Goal: Task Accomplishment & Management: Use online tool/utility

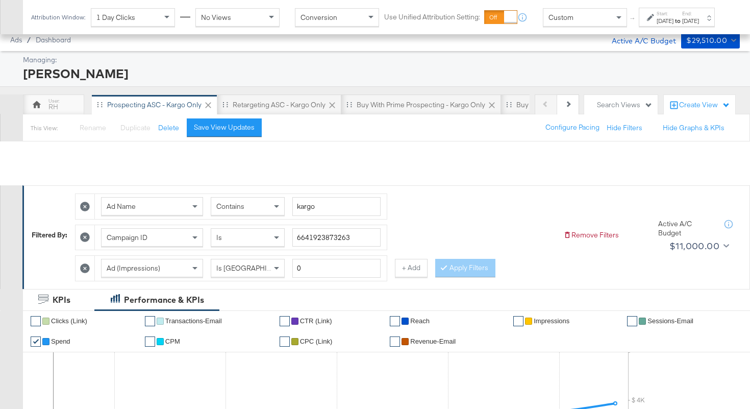
scroll to position [451, 0]
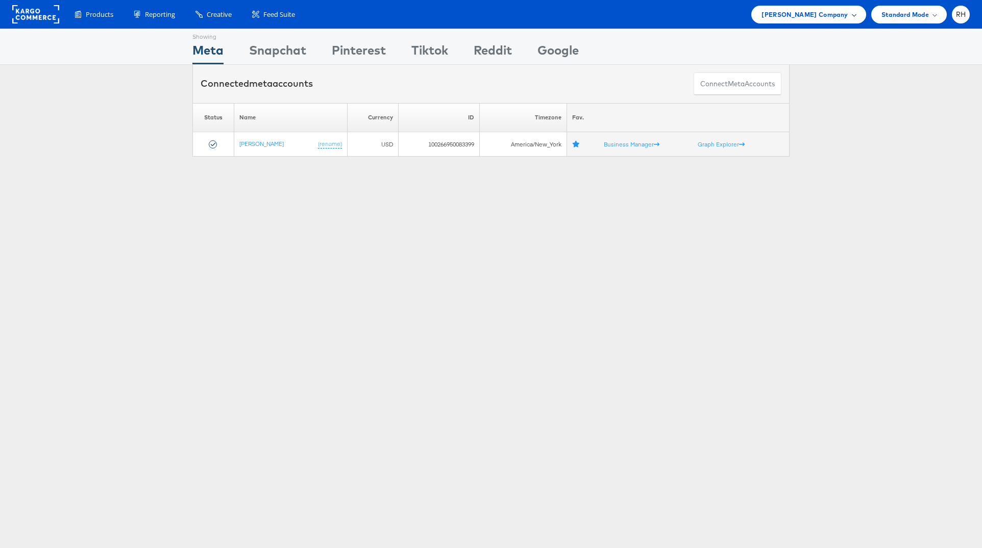
click at [809, 13] on span "Steve Madden Company" at bounding box center [804, 14] width 86 height 11
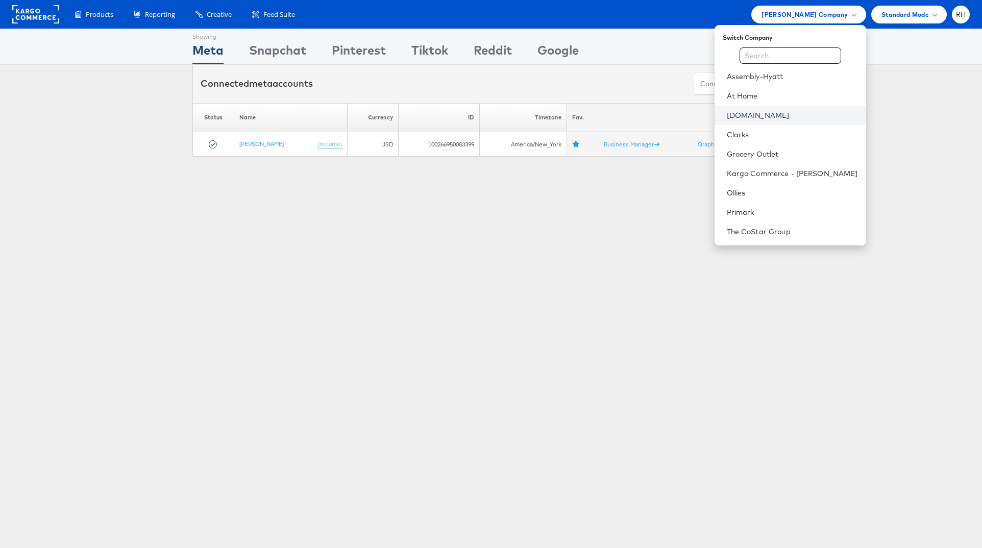
click at [792, 115] on link "Cars.com" at bounding box center [792, 115] width 131 height 10
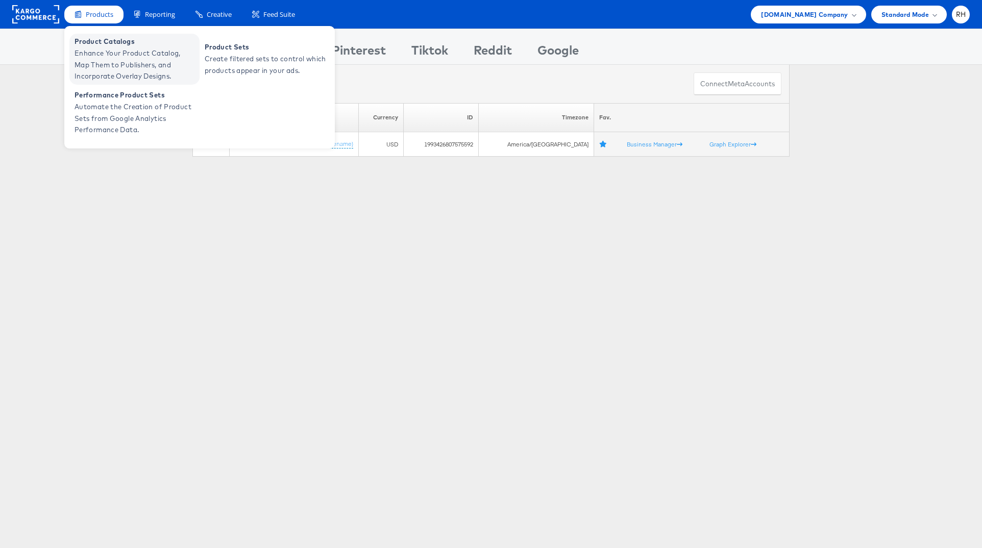
click at [108, 38] on span "Product Catalogs" at bounding box center [136, 42] width 122 height 12
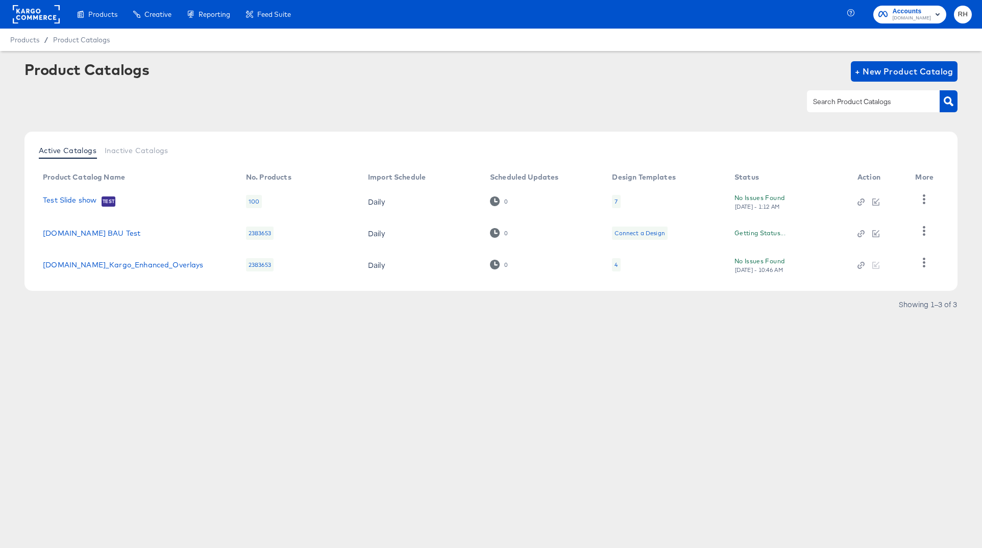
click at [618, 264] on div "4" at bounding box center [616, 264] width 8 height 13
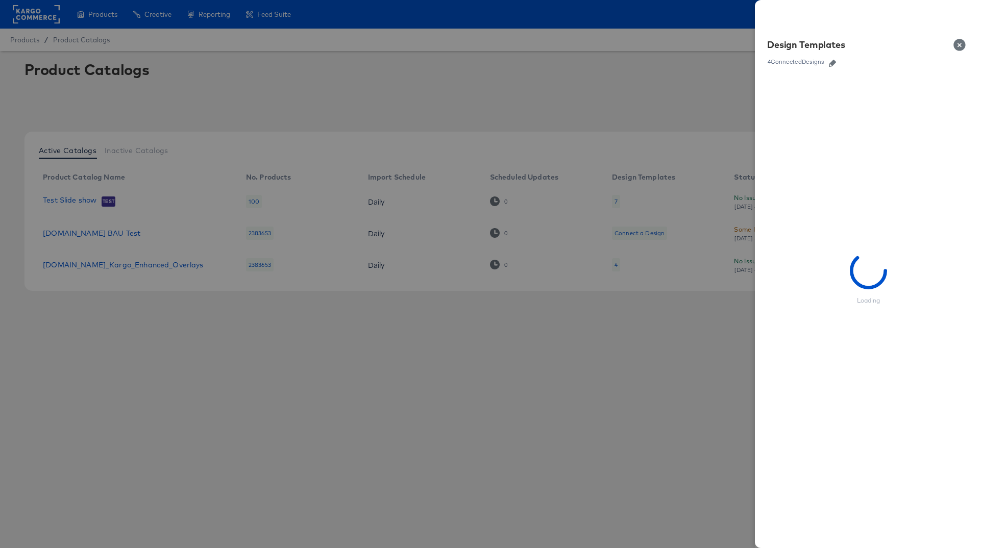
click at [835, 62] on icon "button" at bounding box center [832, 63] width 7 height 7
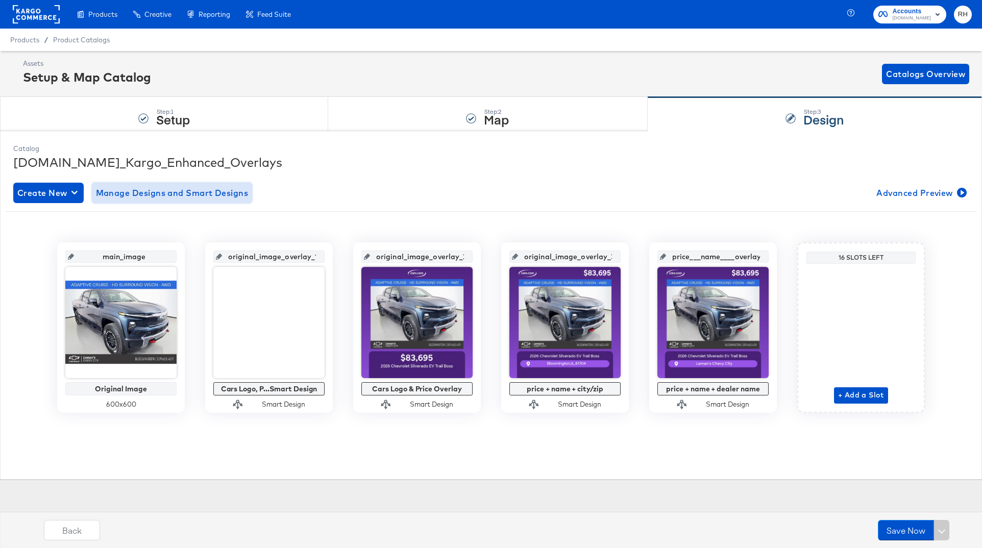
click at [118, 194] on span "Manage Designs and Smart Designs" at bounding box center [172, 193] width 153 height 14
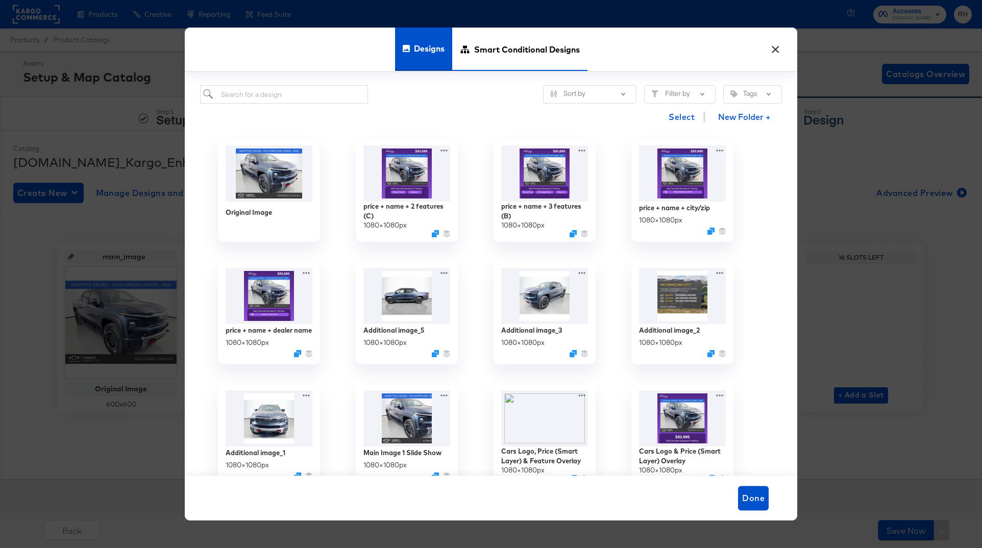
click at [533, 62] on span "Smart Conditional Designs" at bounding box center [527, 49] width 106 height 45
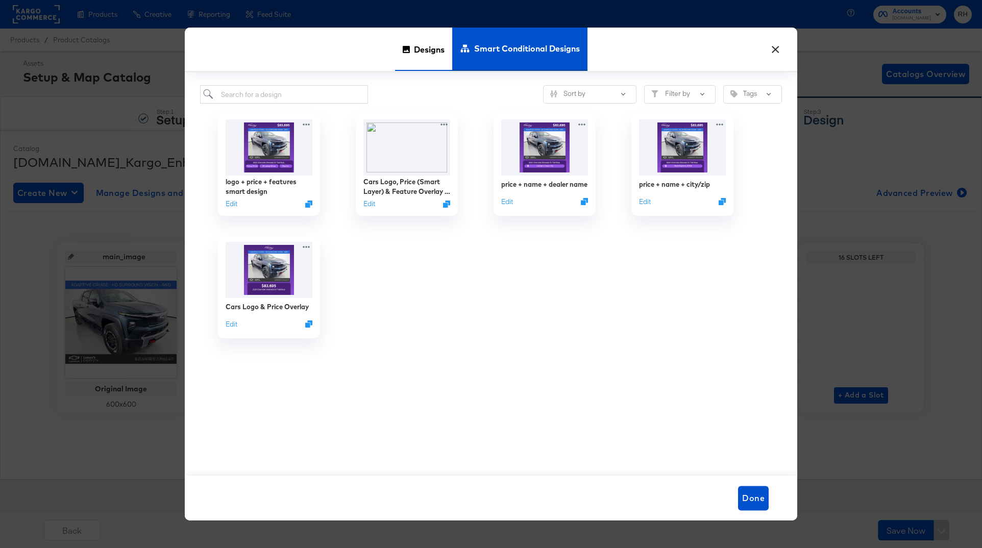
click at [436, 59] on span "Designs" at bounding box center [429, 49] width 31 height 45
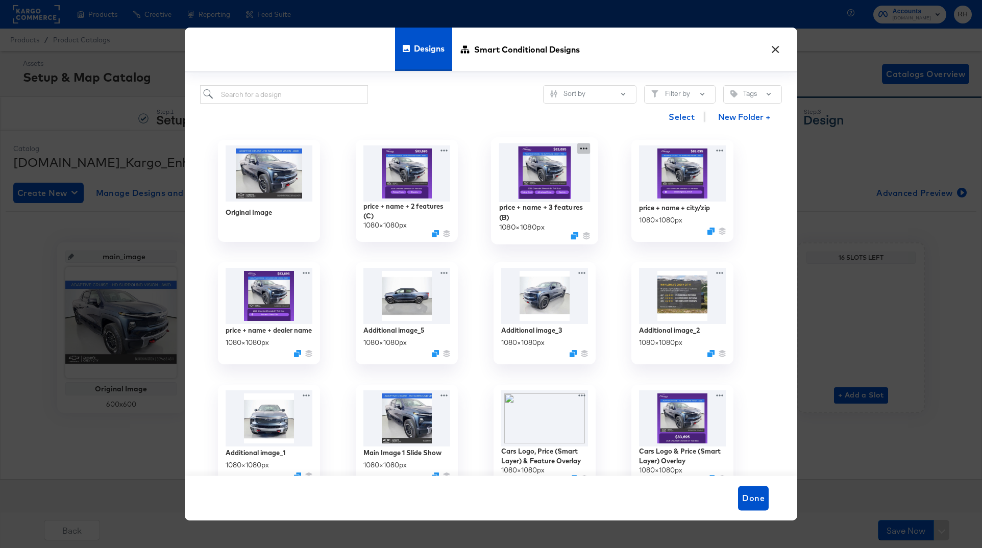
click at [581, 150] on icon at bounding box center [583, 148] width 13 height 11
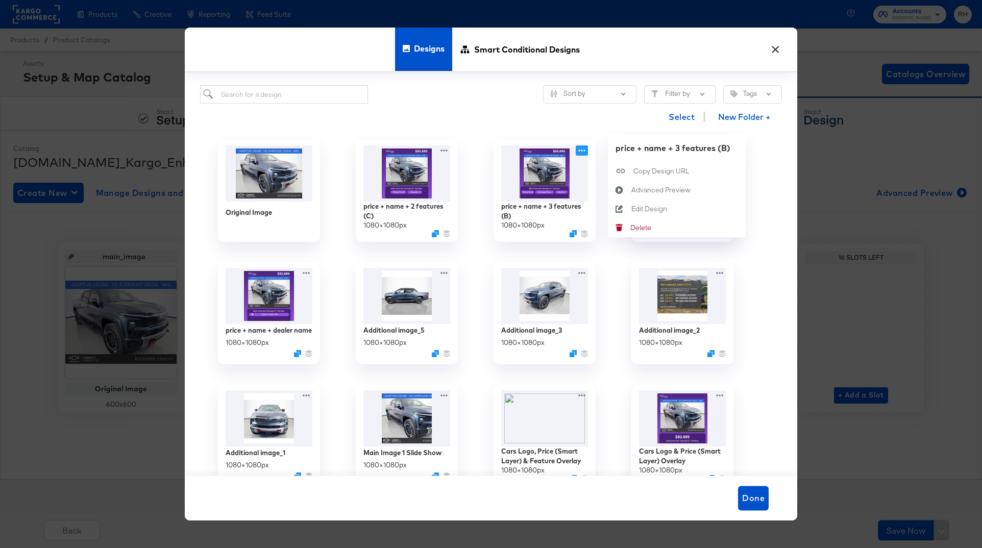
click at [526, 131] on div "price + name + 3 features (B) 1080 × 1080 px price + name + 3 features (B) Copy…" at bounding box center [545, 191] width 138 height 122
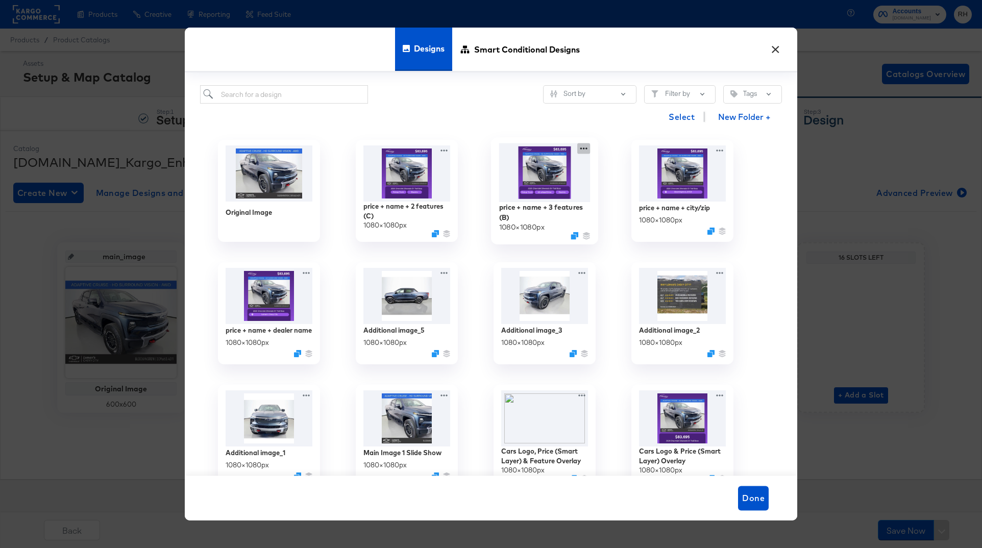
click at [588, 151] on icon at bounding box center [583, 148] width 13 height 11
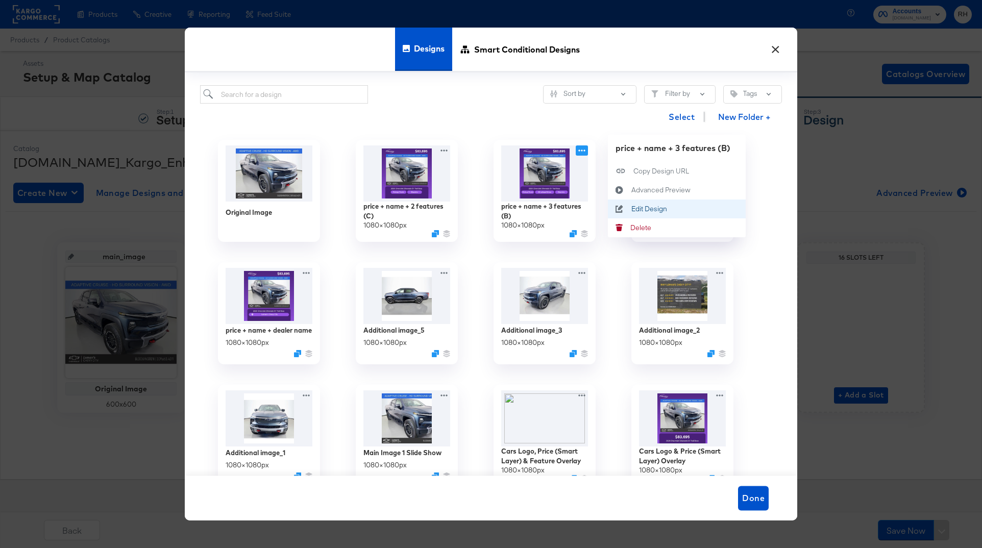
click at [630, 206] on icon at bounding box center [619, 209] width 23 height 8
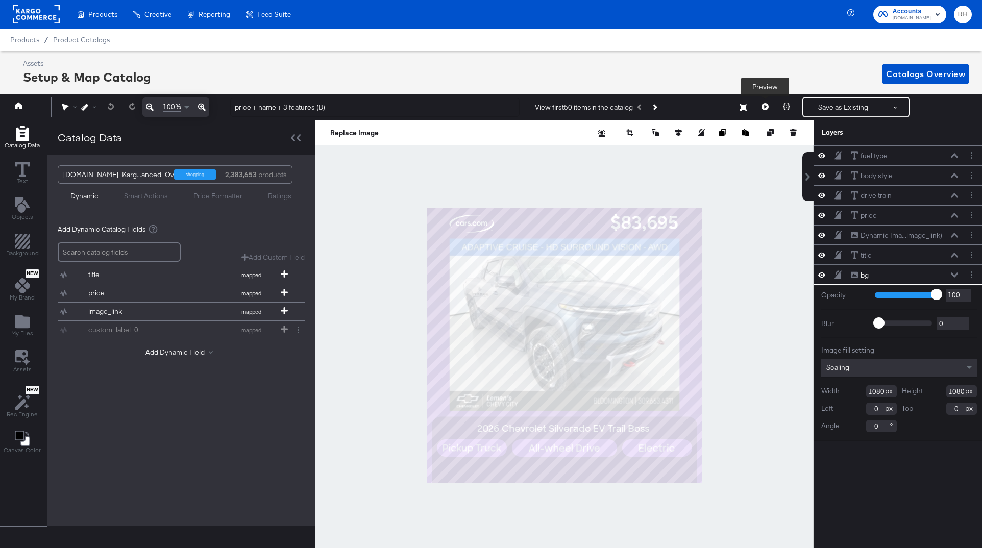
click at [771, 108] on button at bounding box center [764, 107] width 21 height 20
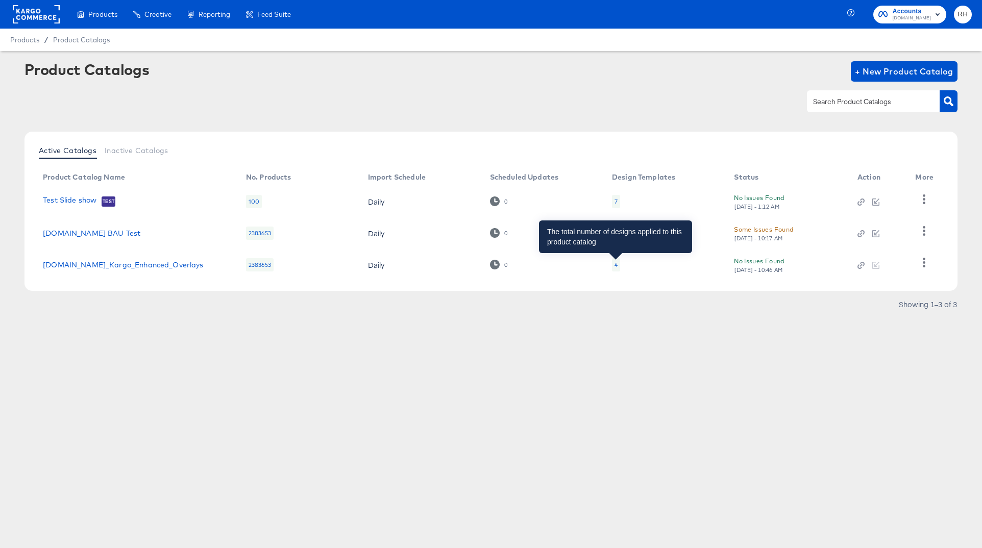
click at [616, 262] on div "4" at bounding box center [615, 265] width 3 height 8
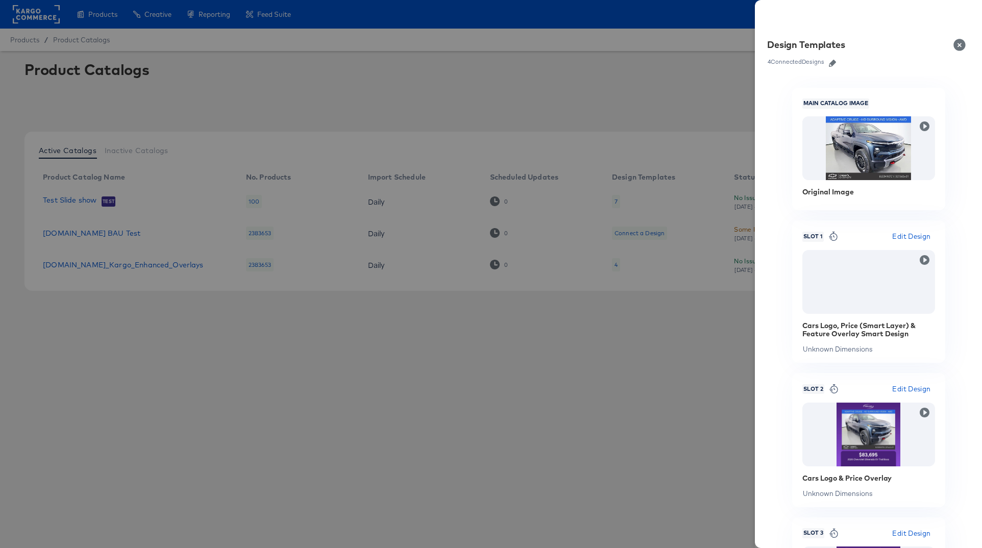
click at [831, 63] on icon "button" at bounding box center [832, 63] width 7 height 7
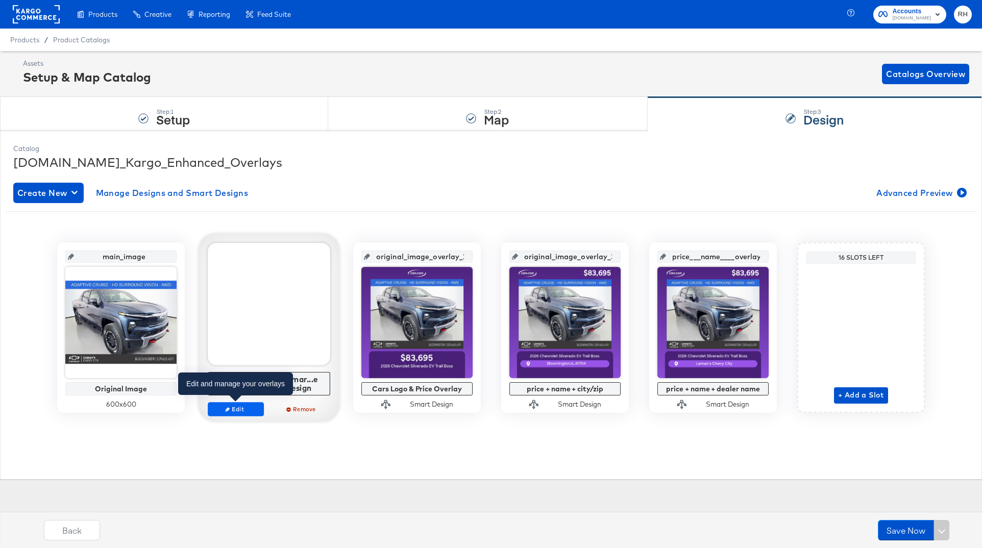
click at [245, 411] on span "Edit" at bounding box center [235, 409] width 47 height 8
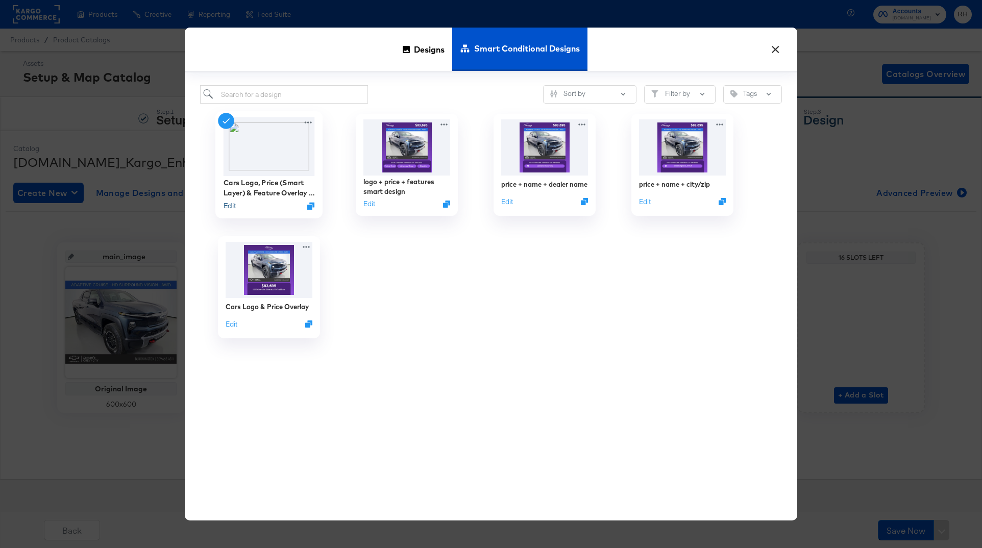
click at [224, 210] on button "Edit" at bounding box center [230, 206] width 12 height 10
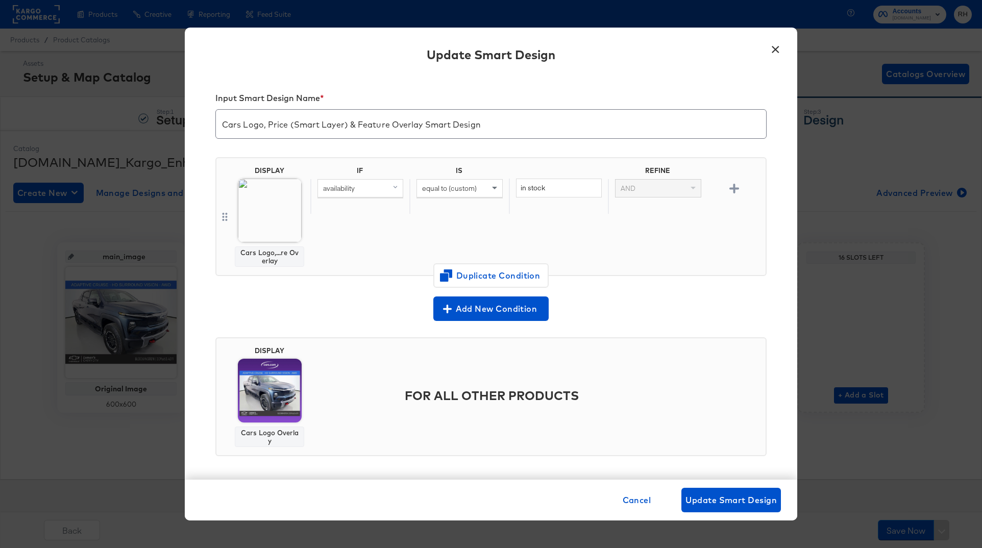
click at [365, 188] on div "availability" at bounding box center [360, 188] width 85 height 17
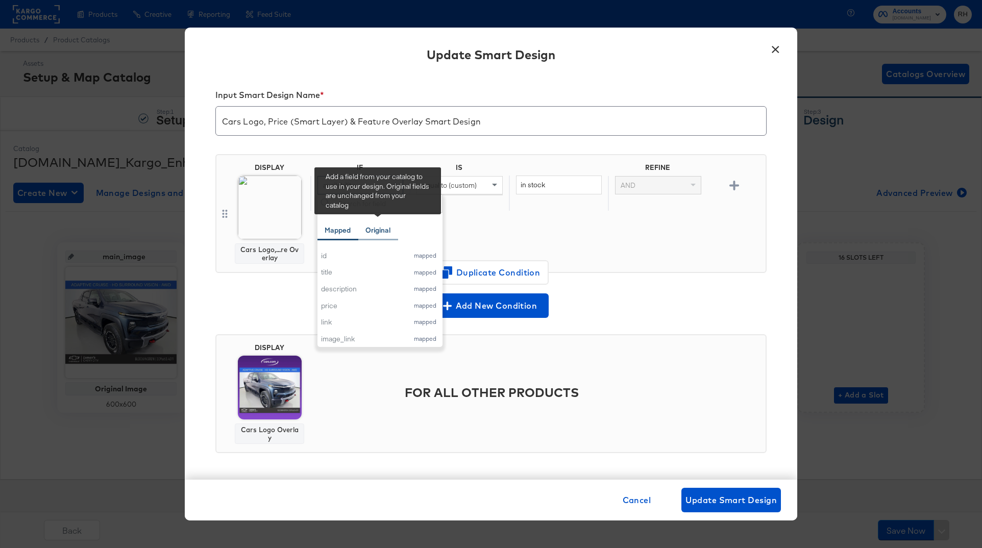
click at [382, 233] on div "Original" at bounding box center [377, 231] width 25 height 10
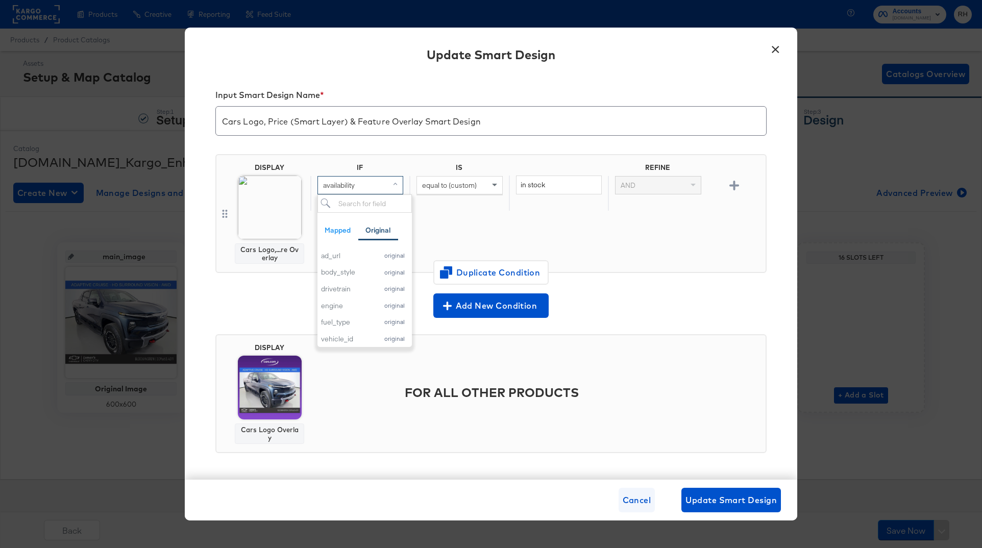
click at [636, 500] on span "Cancel" at bounding box center [637, 500] width 29 height 14
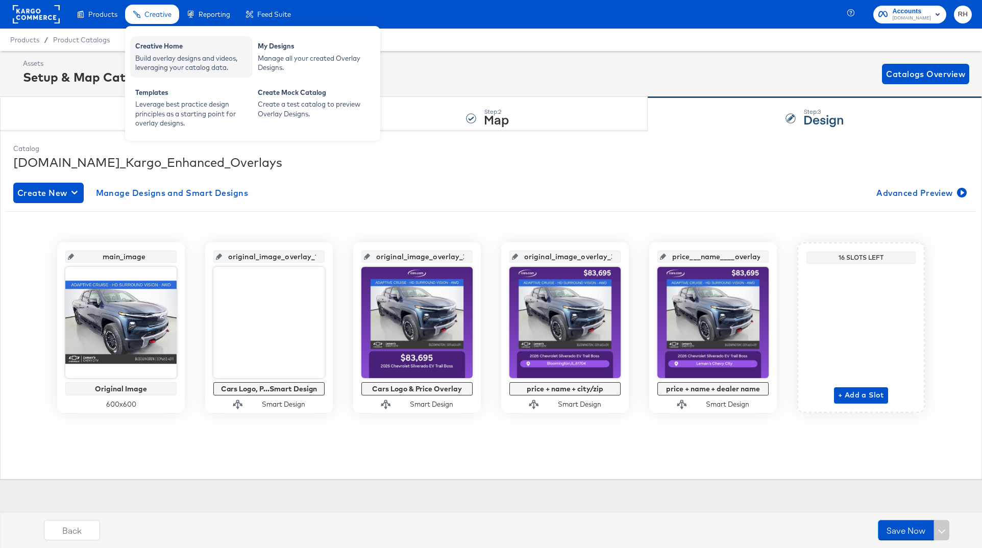
click at [159, 59] on div "Build overlay designs and videos, leveraging your catalog data." at bounding box center [191, 63] width 112 height 19
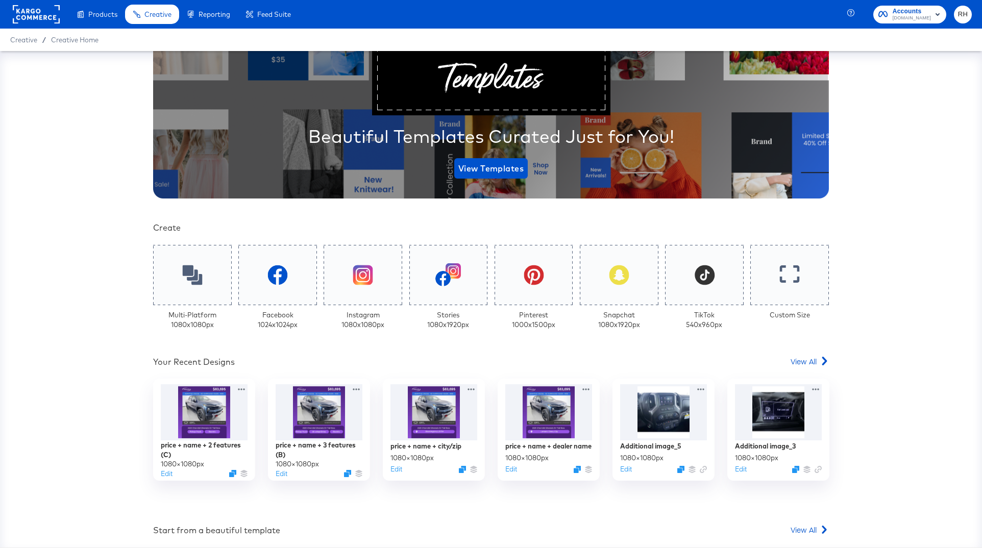
scroll to position [92, 0]
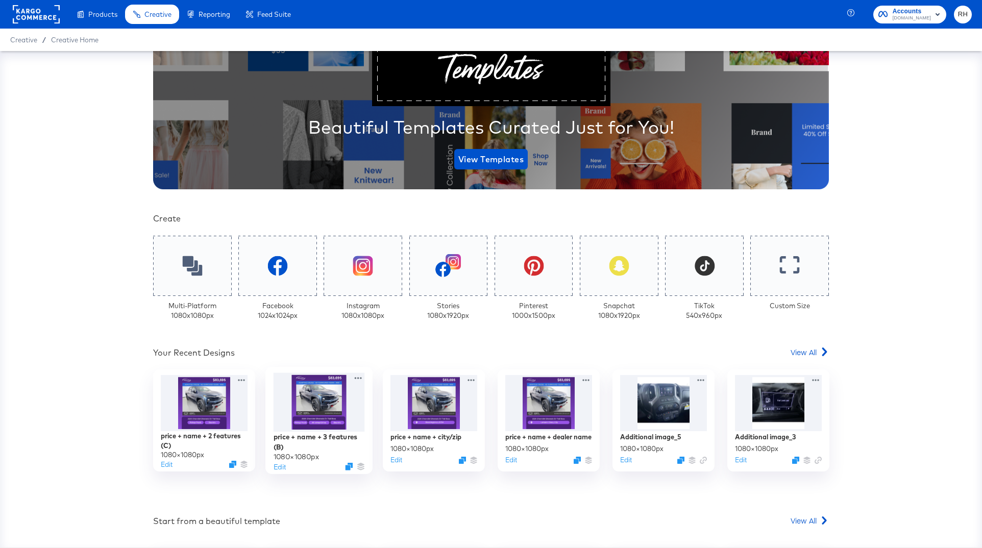
click at [289, 412] on div at bounding box center [319, 402] width 91 height 59
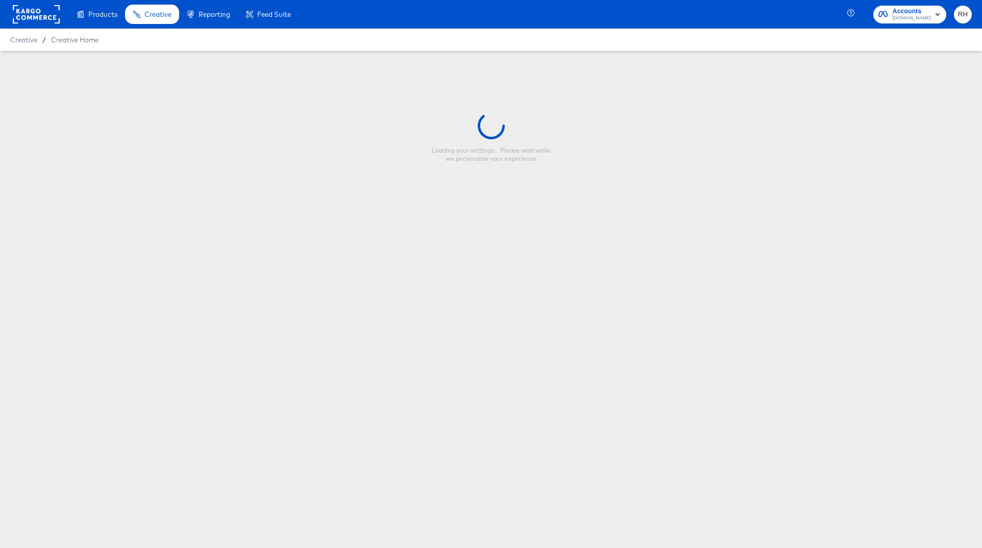
type input "price + name + 3 features (B)"
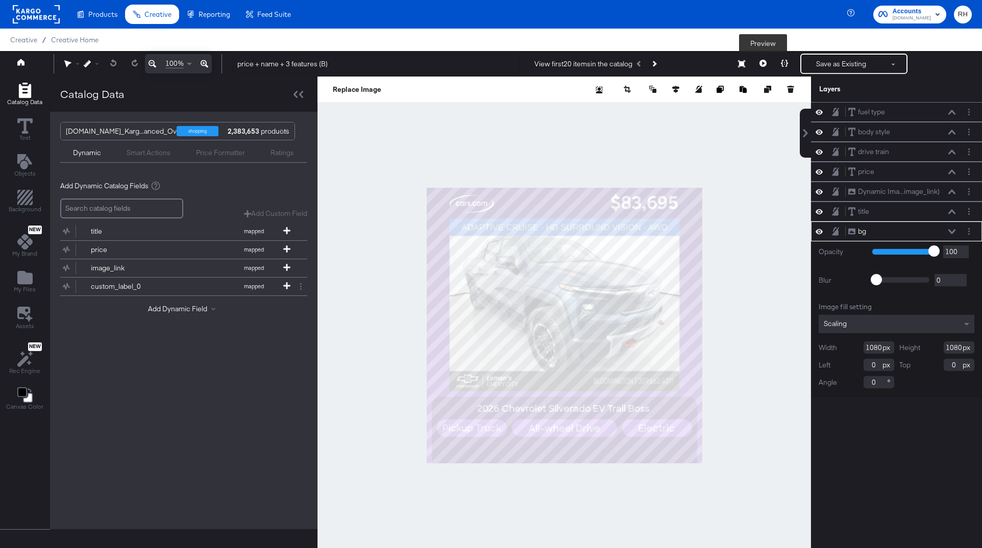
click at [762, 61] on icon at bounding box center [762, 63] width 7 height 7
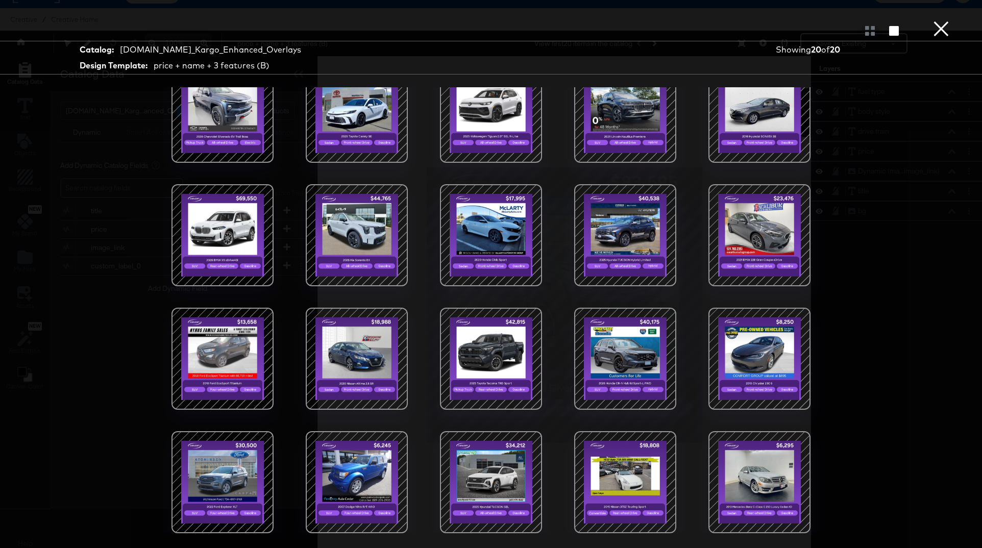
scroll to position [22, 0]
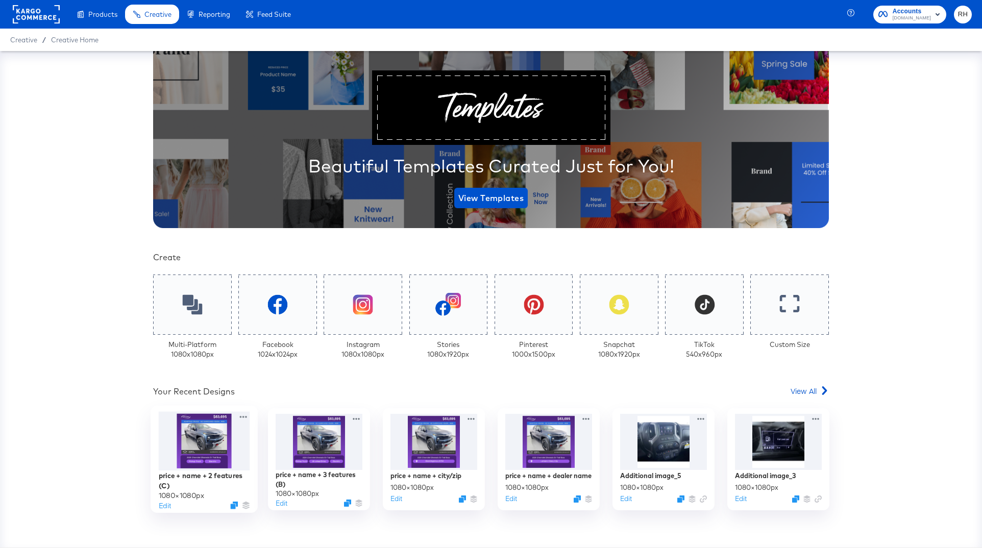
scroll to position [65, 0]
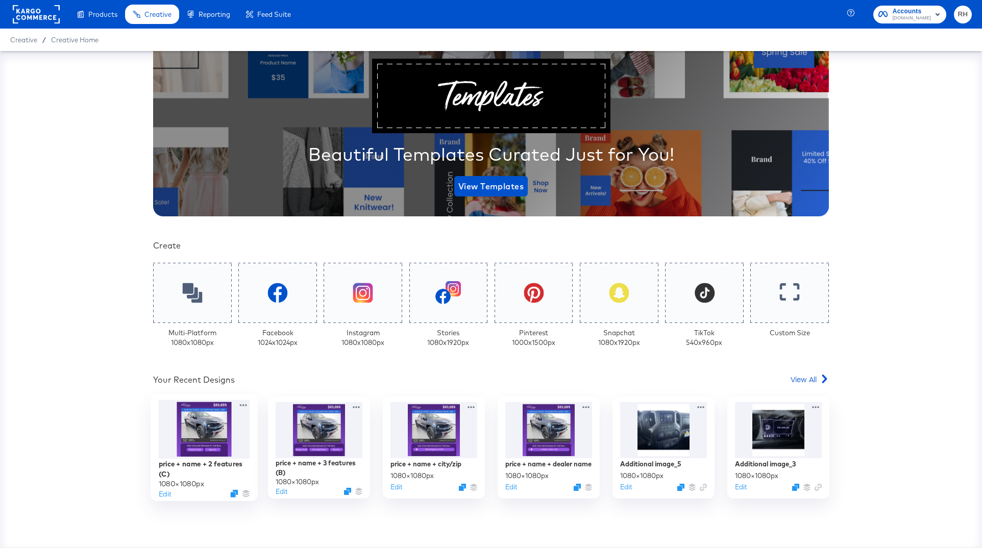
click at [202, 438] on div at bounding box center [204, 429] width 91 height 59
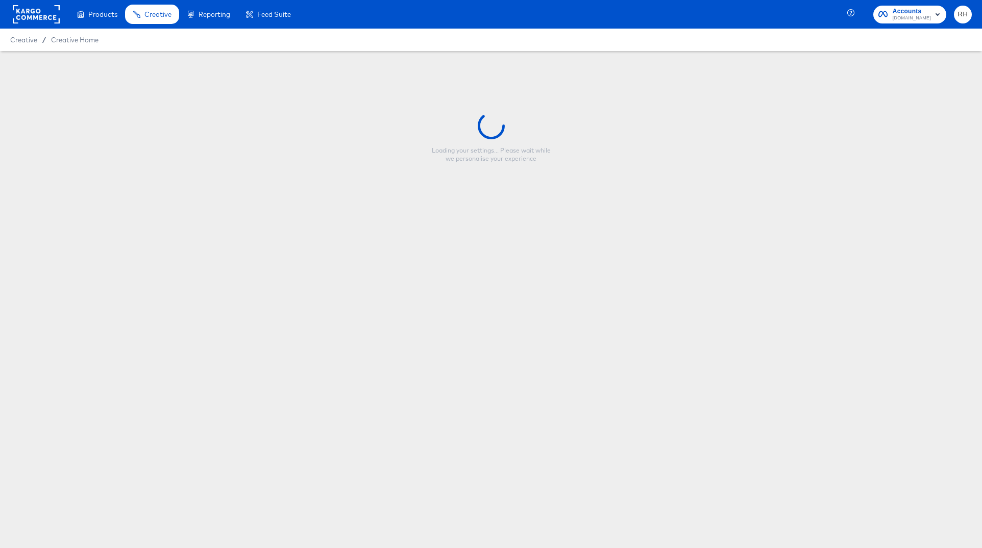
type input "price + name + 2 features (C)"
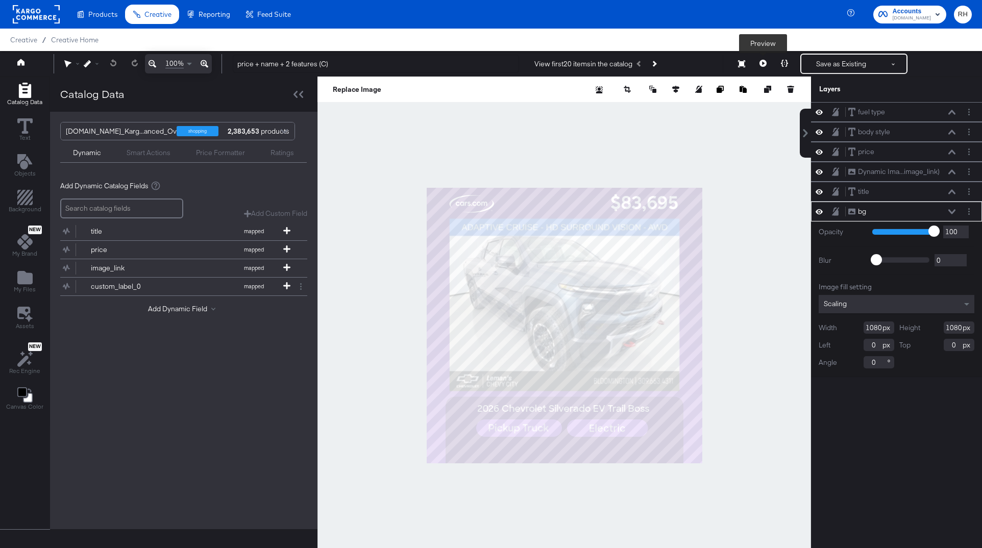
click at [762, 63] on icon at bounding box center [762, 63] width 7 height 7
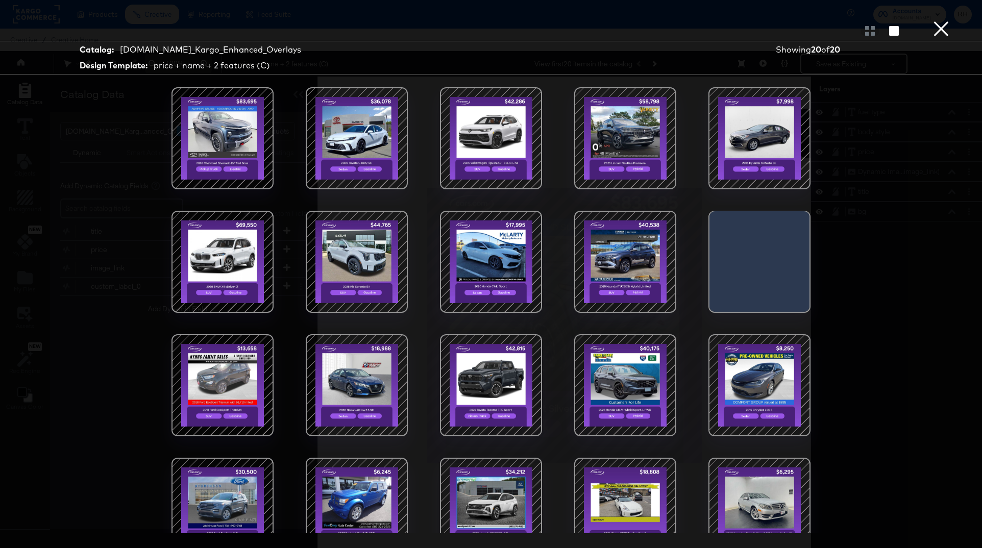
scroll to position [27, 0]
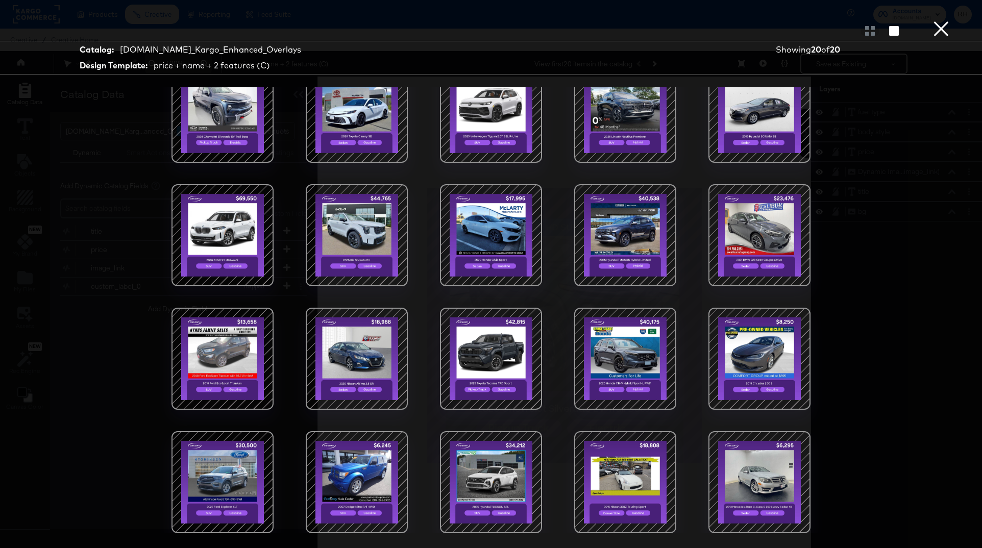
click at [939, 20] on button "×" at bounding box center [941, 10] width 20 height 20
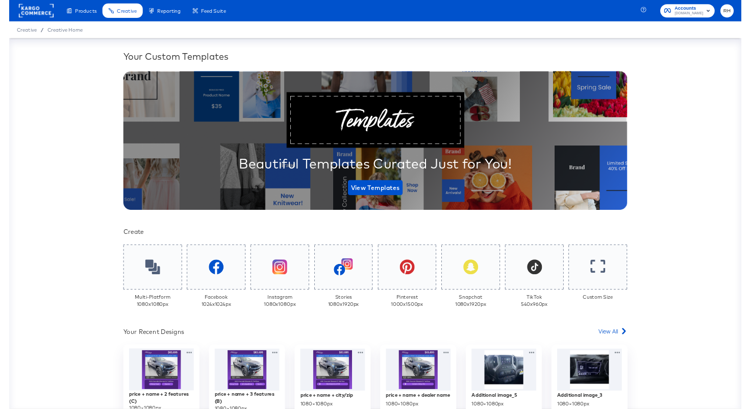
scroll to position [127, 0]
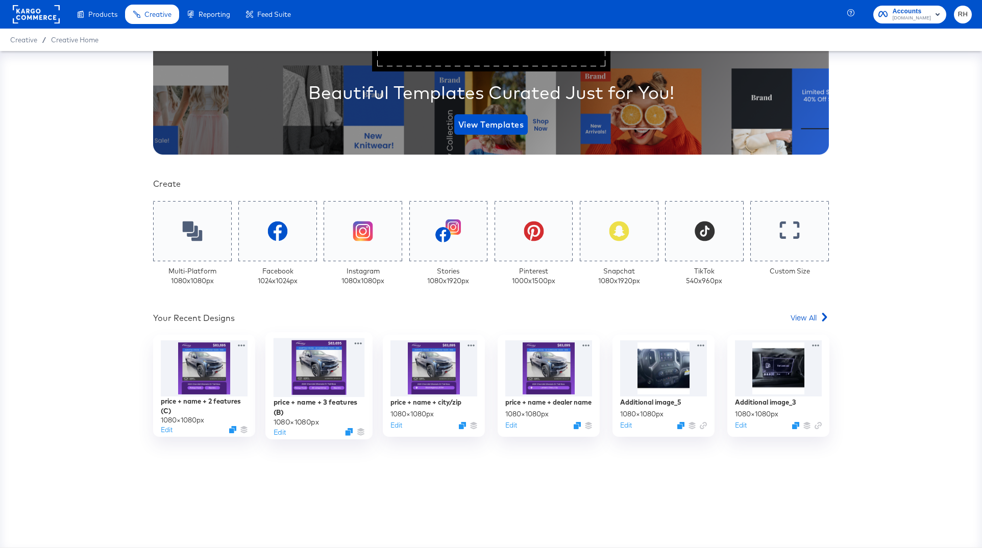
click at [335, 392] on div at bounding box center [319, 367] width 91 height 59
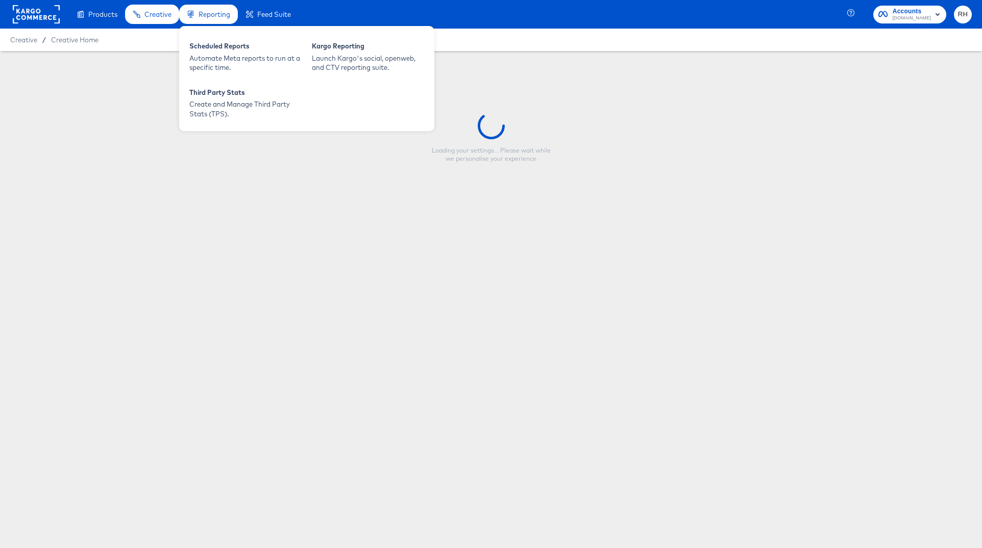
type input "price + name + 3 features (B)"
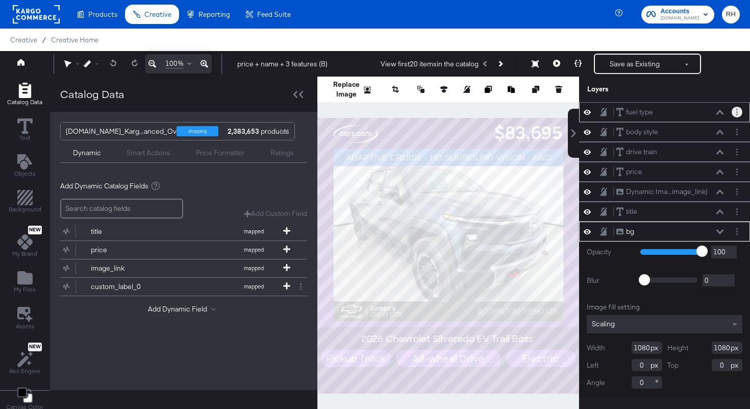
click at [740, 110] on button "Layer Options" at bounding box center [737, 112] width 11 height 11
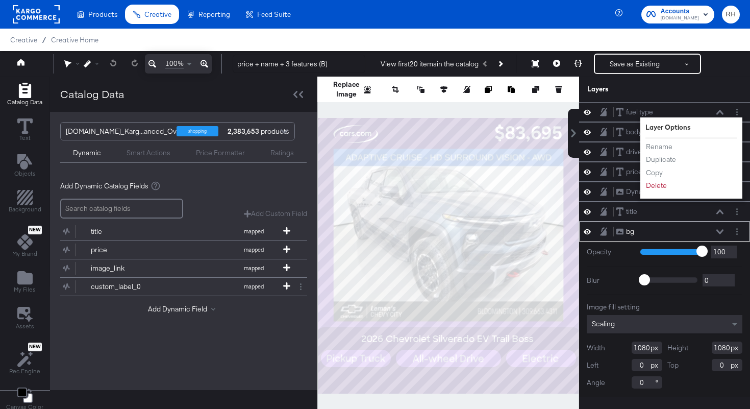
click at [711, 79] on div "Layers" at bounding box center [664, 90] width 171 height 26
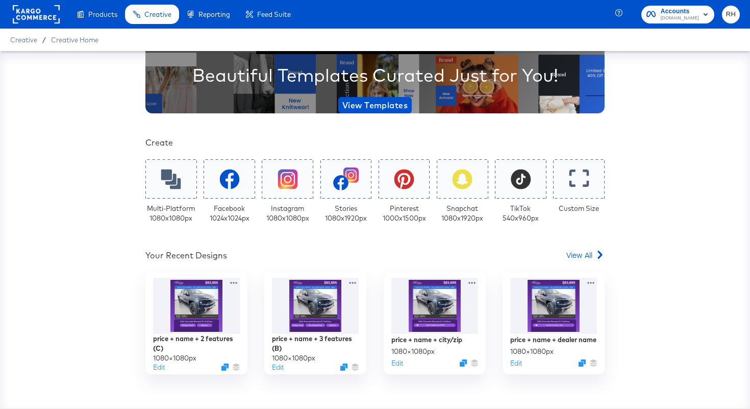
scroll to position [169, 0]
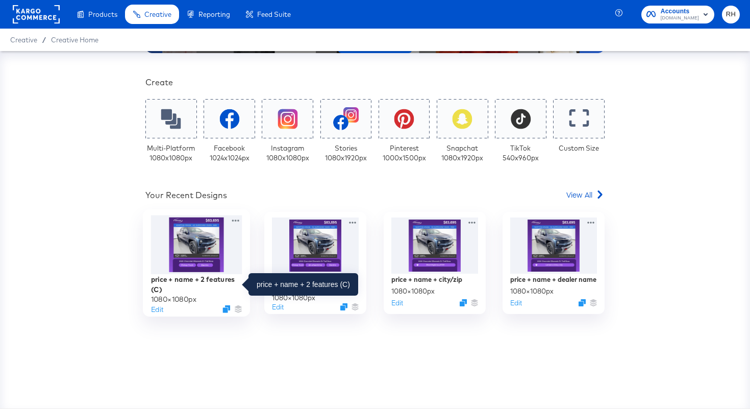
click at [190, 282] on div "price + name + 2 features (C)" at bounding box center [196, 284] width 91 height 20
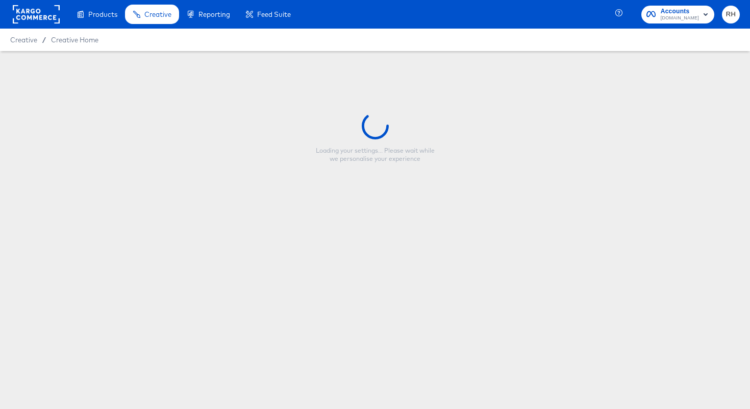
type input "price + name + 2 features (C)"
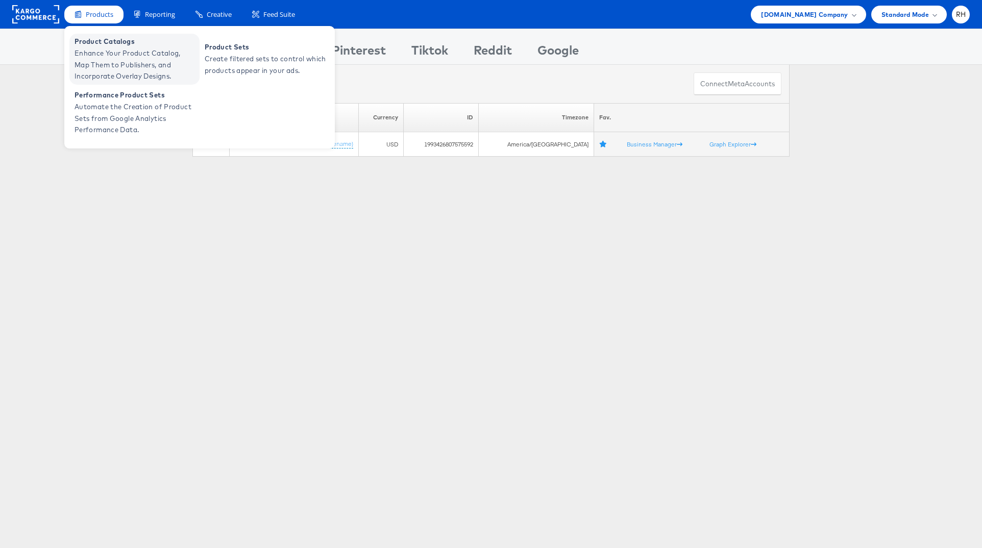
click at [99, 63] on span "Enhance Your Product Catalog, Map Them to Publishers, and Incorporate Overlay D…" at bounding box center [136, 64] width 122 height 35
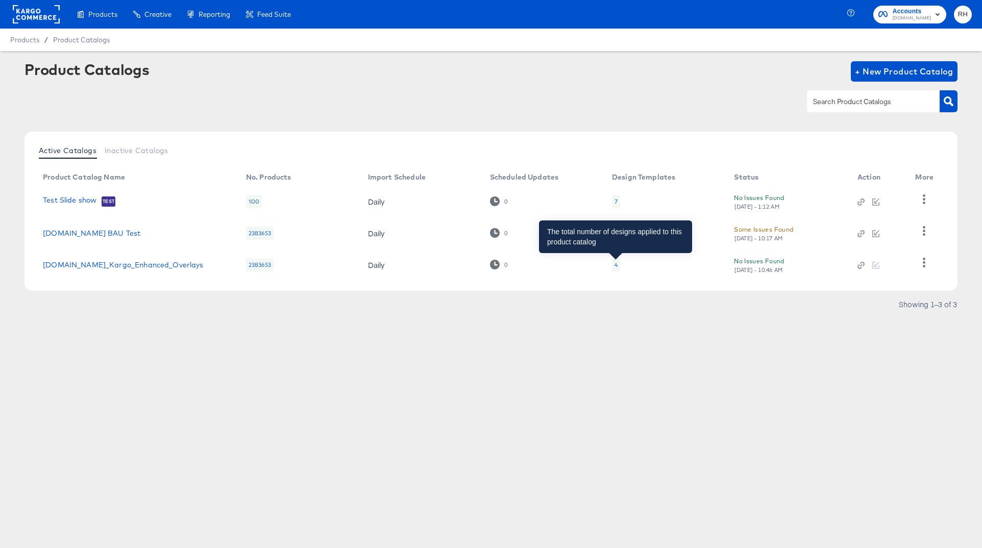
click at [614, 263] on div "4" at bounding box center [615, 265] width 3 height 8
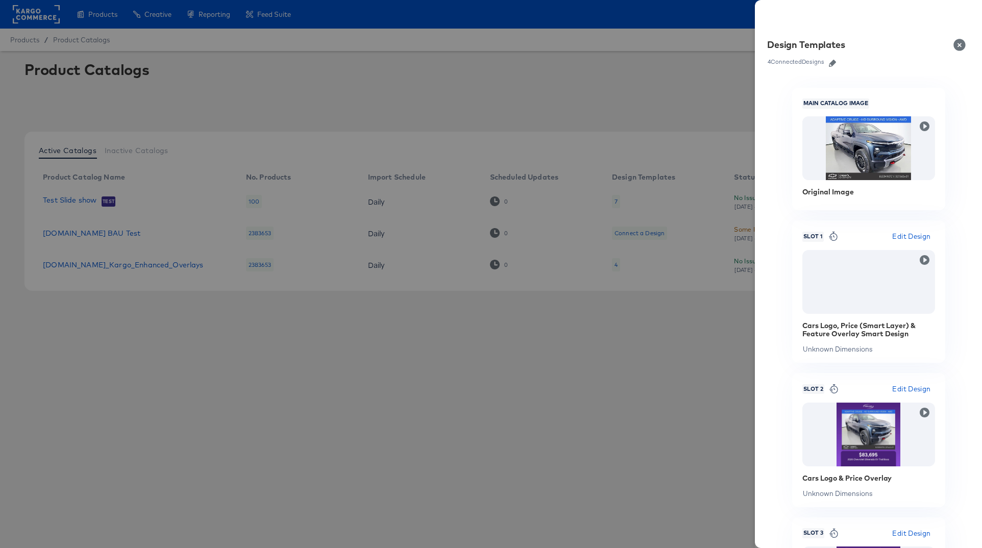
click at [831, 65] on icon "button" at bounding box center [832, 63] width 7 height 7
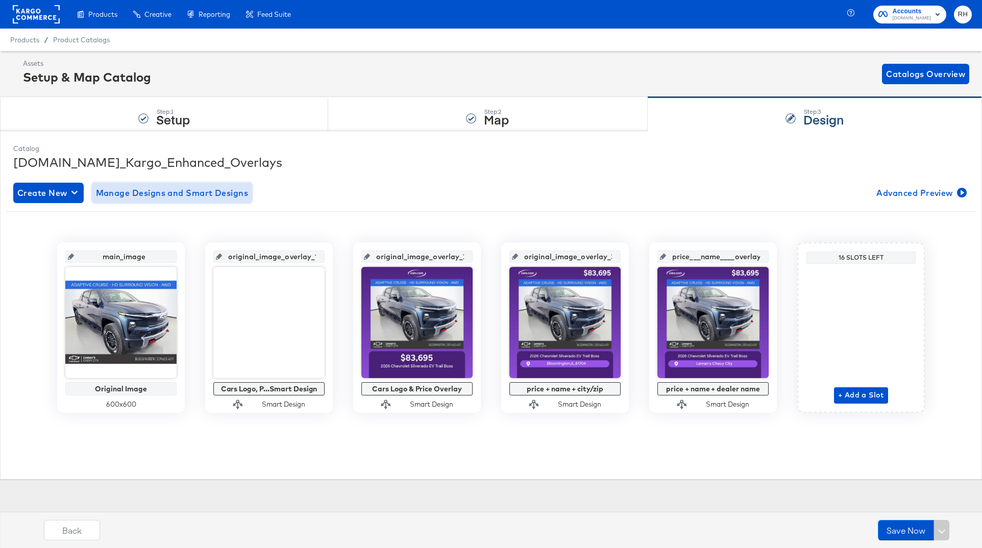
click at [187, 198] on span "Manage Designs and Smart Designs" at bounding box center [172, 193] width 153 height 14
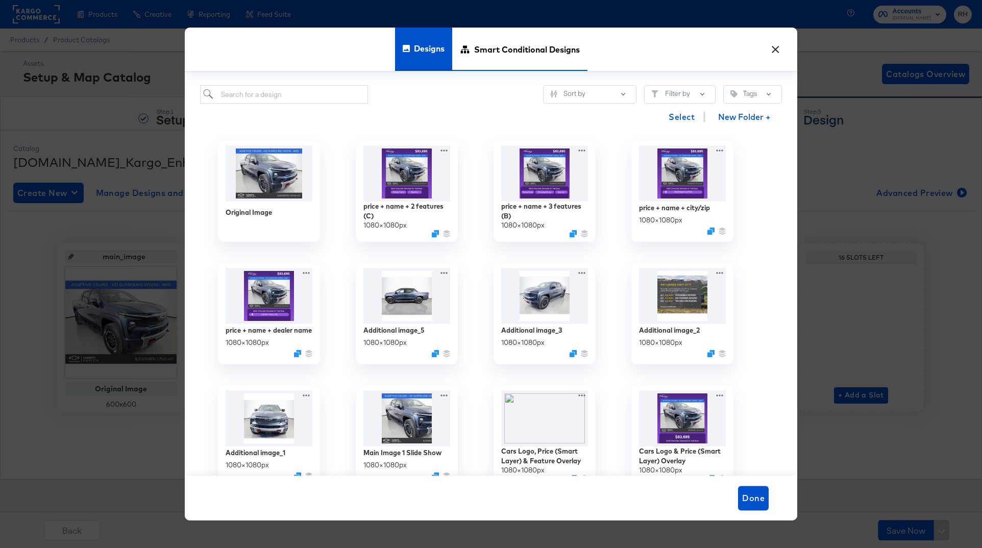
click at [502, 51] on span "Smart Conditional Designs" at bounding box center [527, 49] width 106 height 45
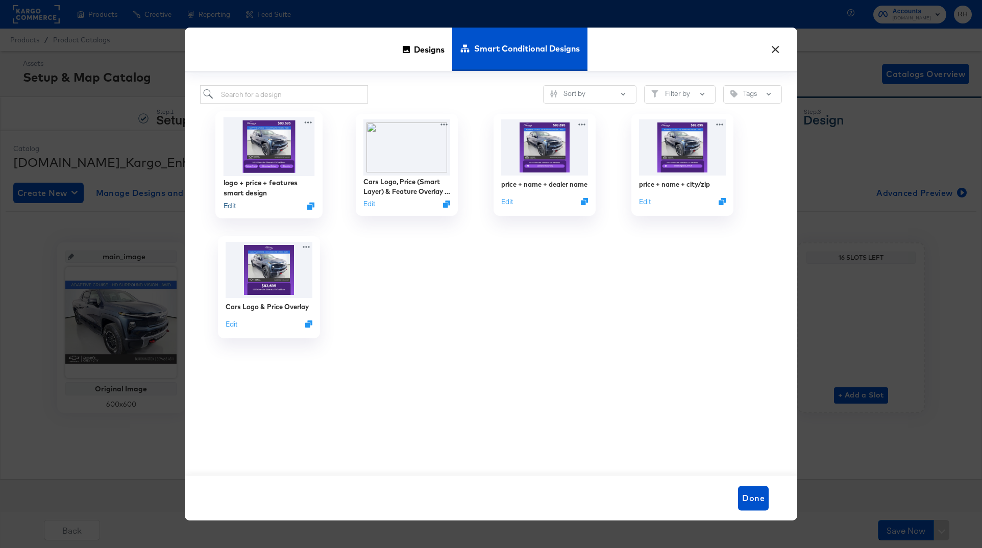
click at [230, 206] on button "Edit" at bounding box center [230, 206] width 12 height 10
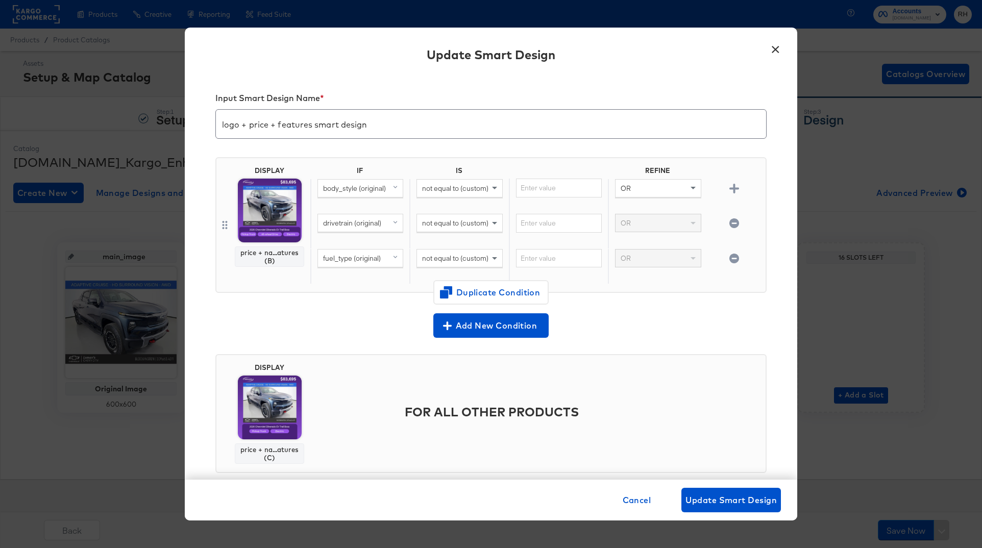
click at [774, 46] on button "×" at bounding box center [775, 47] width 18 height 18
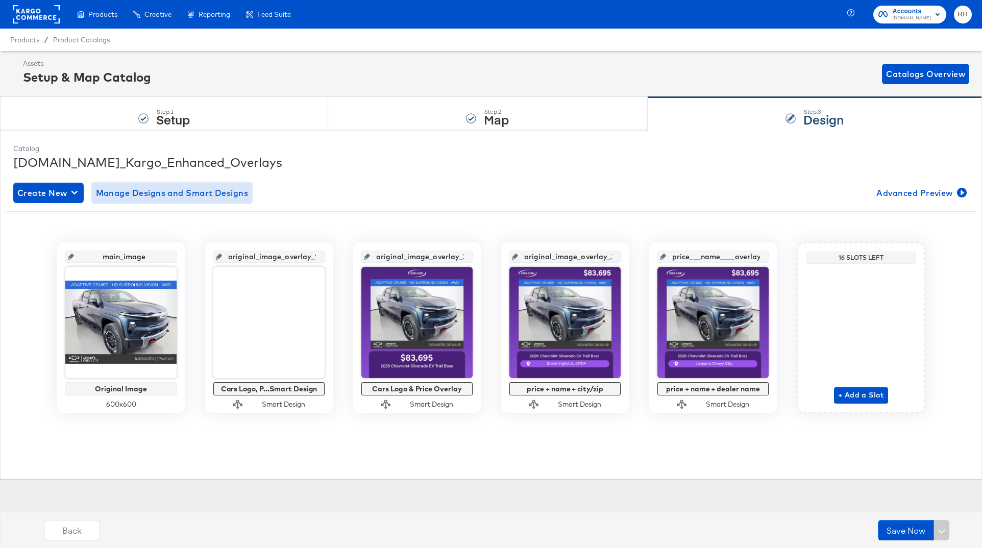
click at [143, 195] on span "Manage Designs and Smart Designs" at bounding box center [172, 193] width 153 height 14
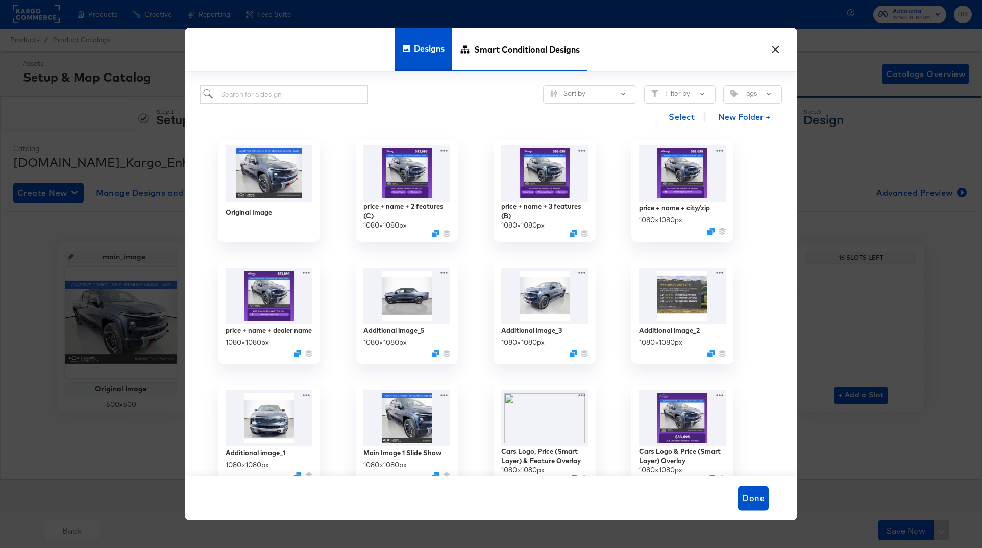
click at [564, 60] on span "Smart Conditional Designs" at bounding box center [527, 49] width 106 height 45
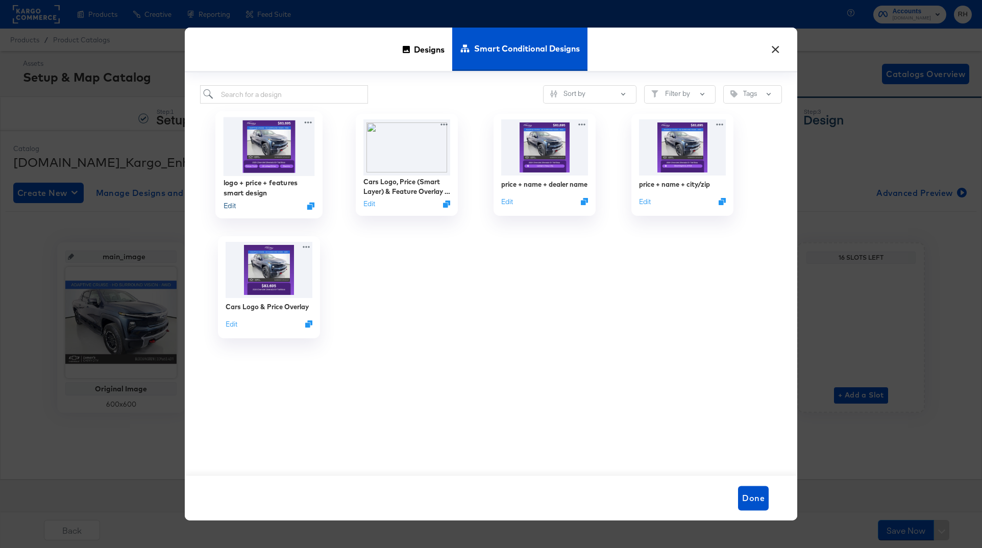
click at [231, 209] on button "Edit" at bounding box center [230, 206] width 12 height 10
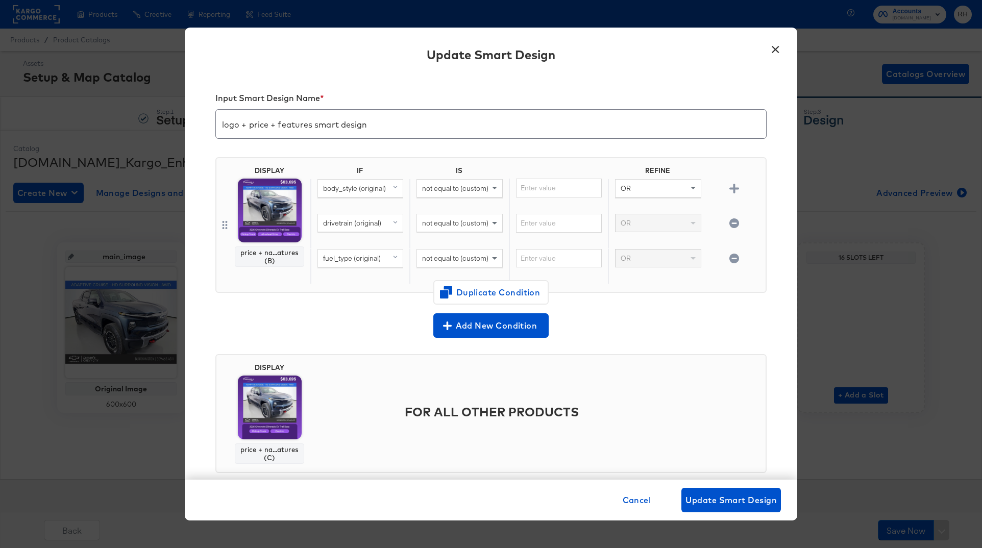
scroll to position [19, 0]
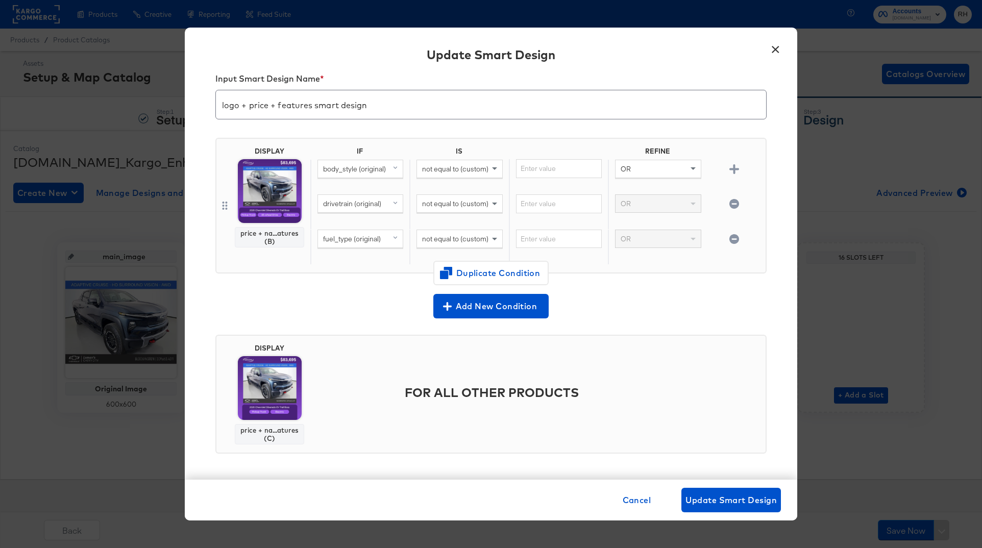
click at [778, 48] on button "×" at bounding box center [775, 47] width 18 height 18
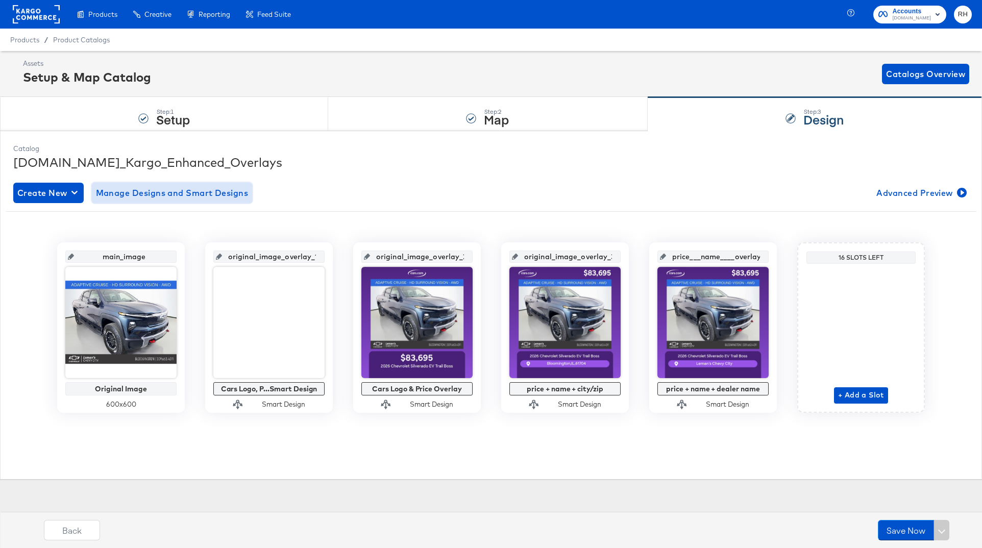
click at [184, 196] on span "Manage Designs and Smart Designs" at bounding box center [172, 193] width 153 height 14
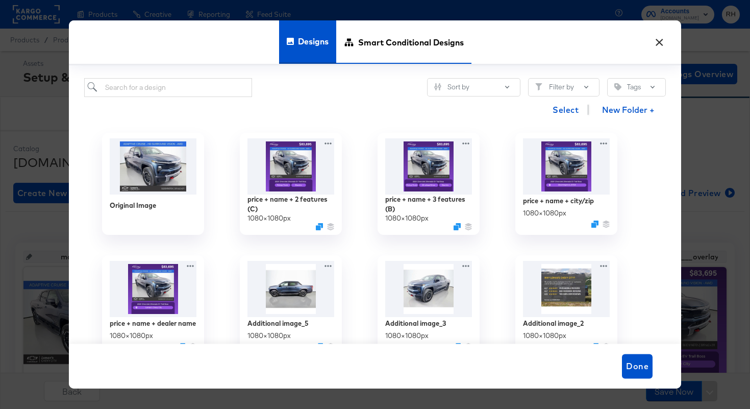
click at [379, 44] on span "Smart Conditional Designs" at bounding box center [411, 42] width 106 height 45
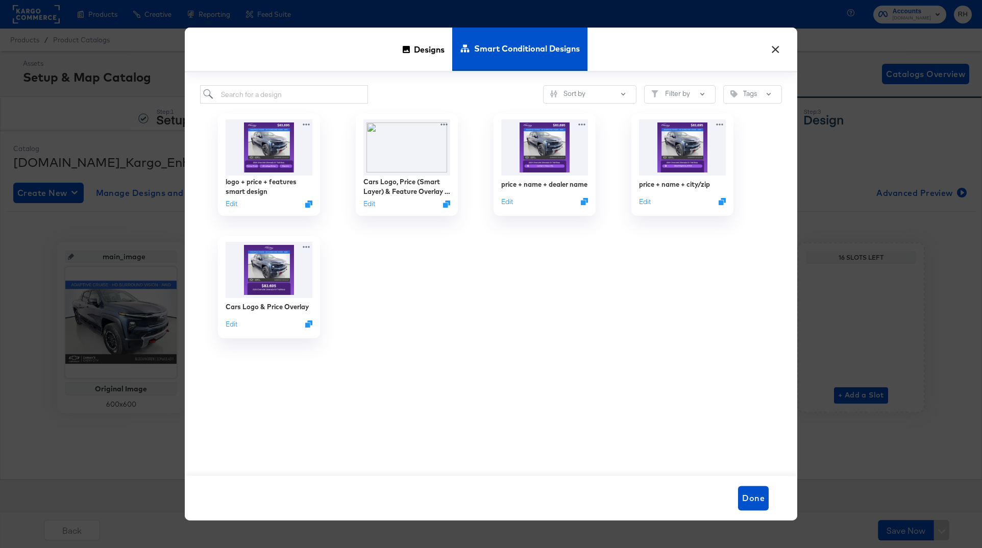
click at [776, 47] on button "×" at bounding box center [775, 47] width 18 height 18
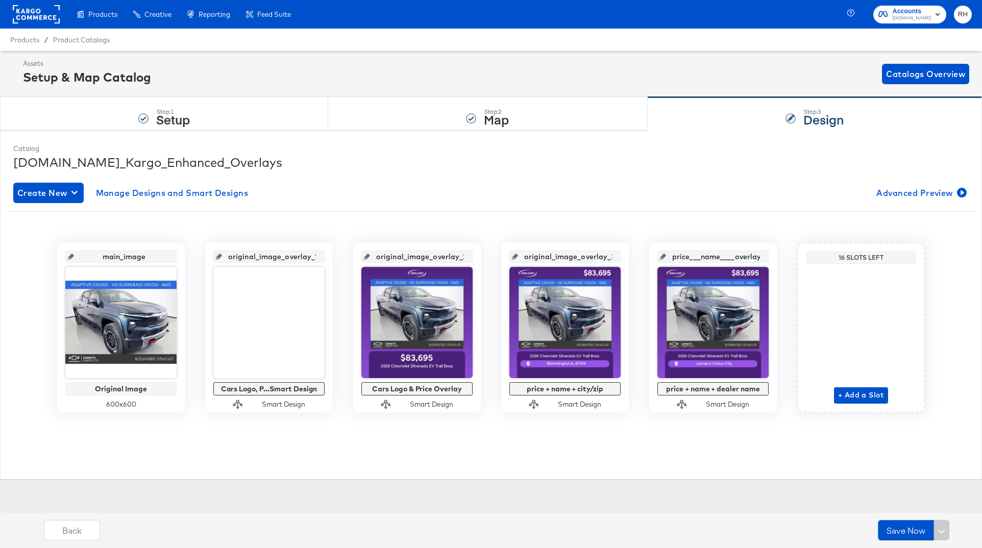
click at [285, 435] on div "main_image Original Image 600 x 600 original_image_overlay_1 Cars Logo, P...Sma…" at bounding box center [491, 323] width 971 height 225
